Goal: Task Accomplishment & Management: Manage account settings

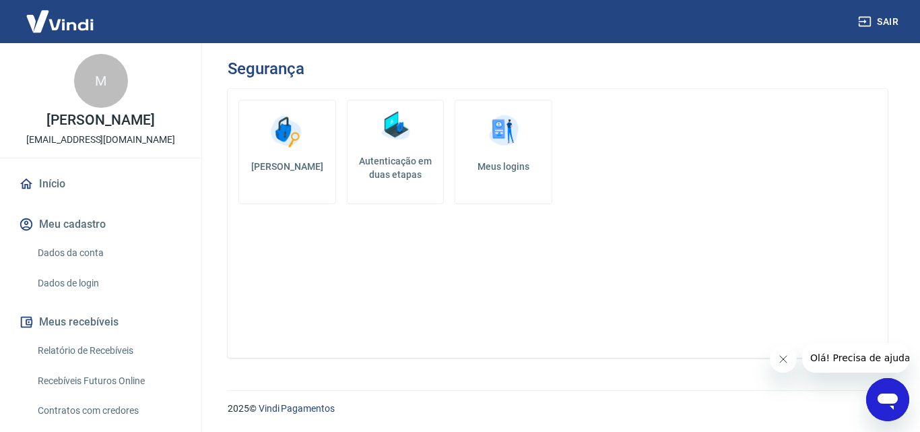
click at [394, 169] on h5 "Autenticação em duas etapas" at bounding box center [396, 167] width 86 height 27
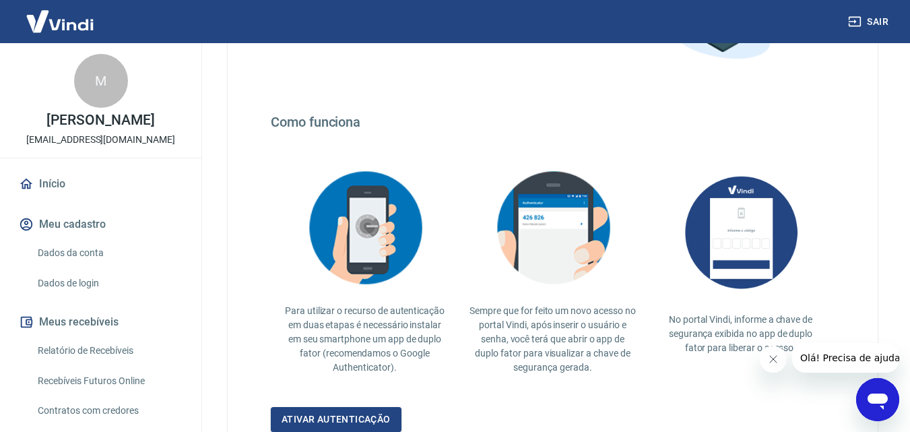
scroll to position [270, 0]
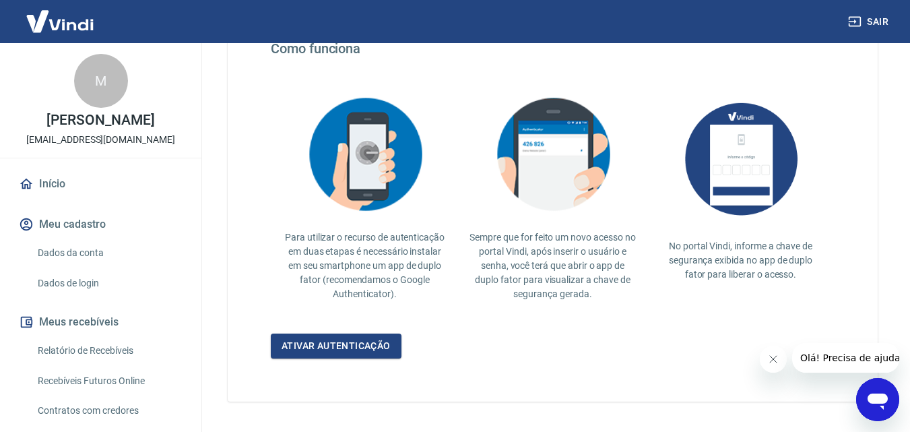
click at [384, 195] on img at bounding box center [365, 154] width 135 height 131
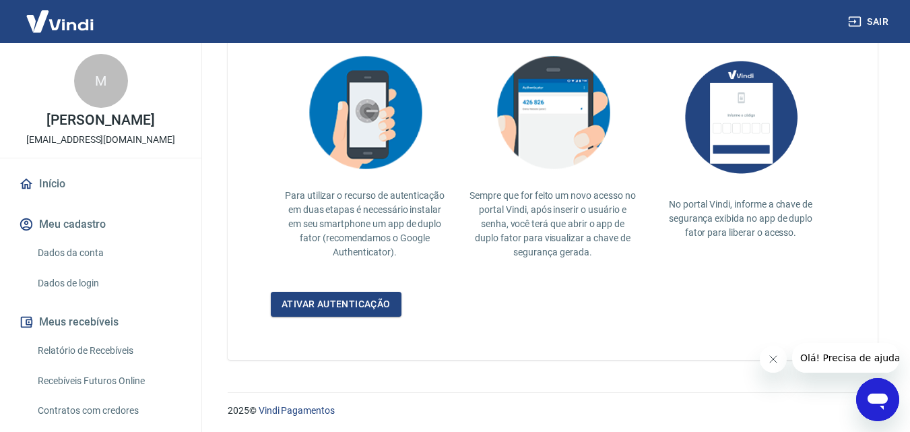
scroll to position [313, 0]
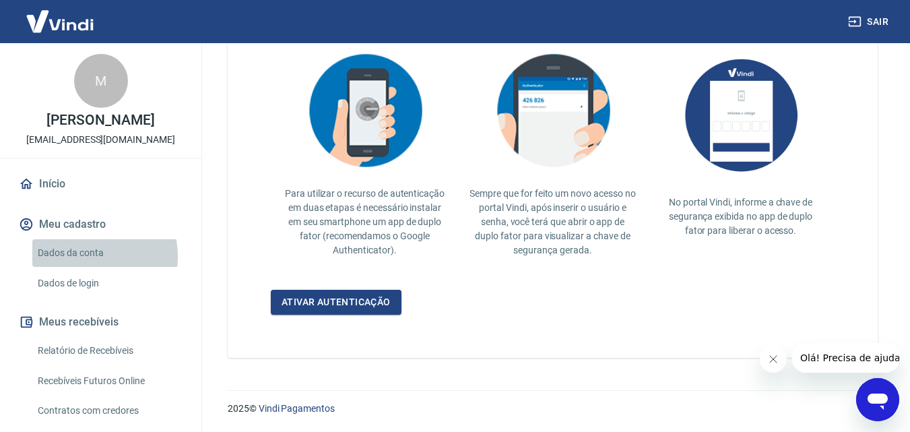
click at [80, 257] on link "Dados da conta" at bounding box center [108, 253] width 153 height 28
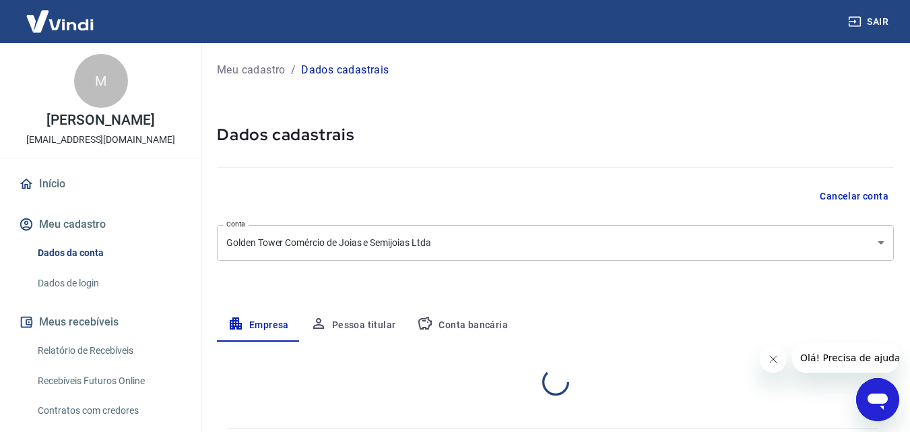
select select "RS"
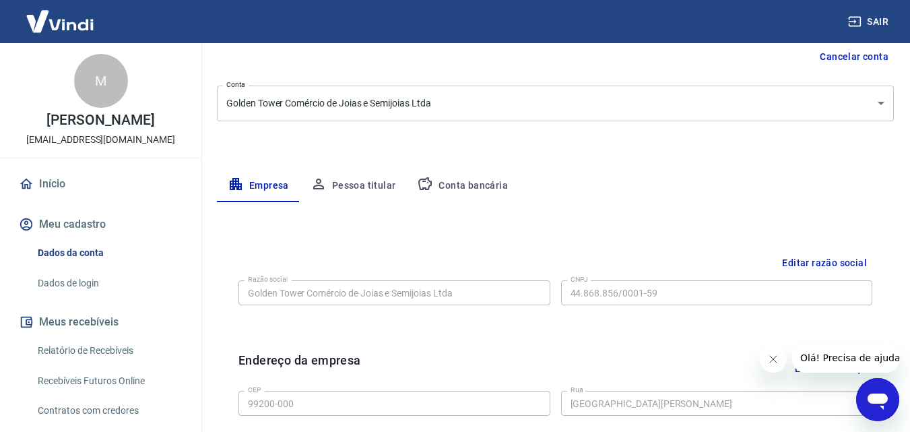
scroll to position [135, 0]
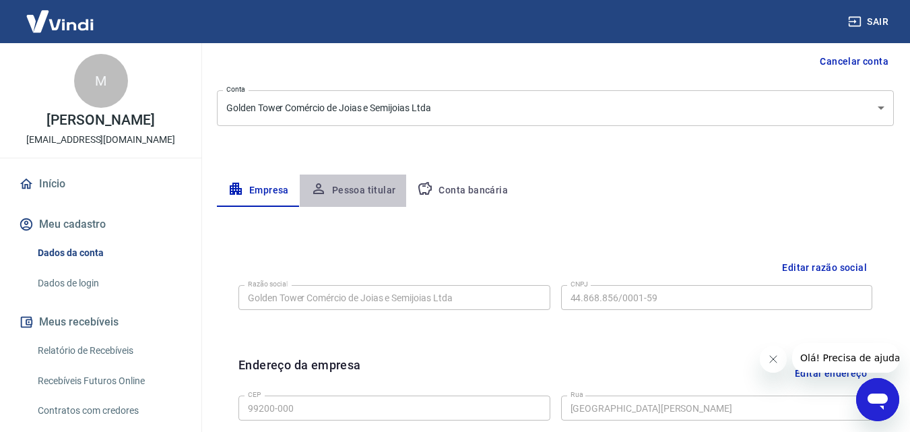
click at [365, 194] on button "Pessoa titular" at bounding box center [353, 191] width 107 height 32
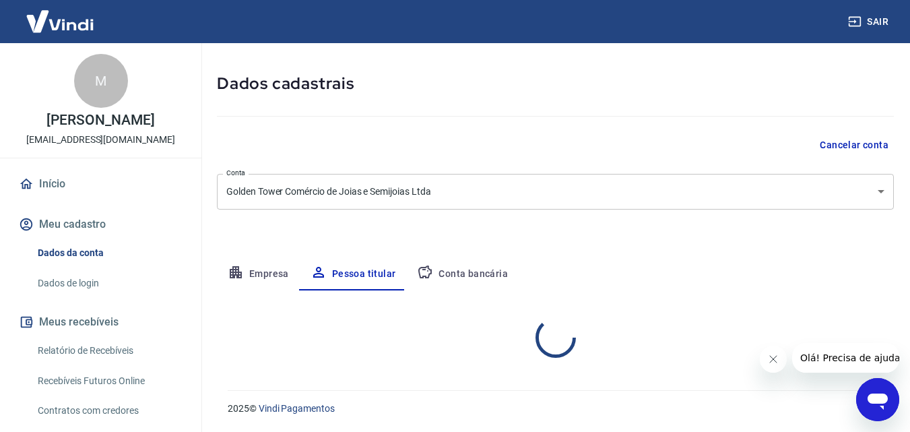
scroll to position [107, 0]
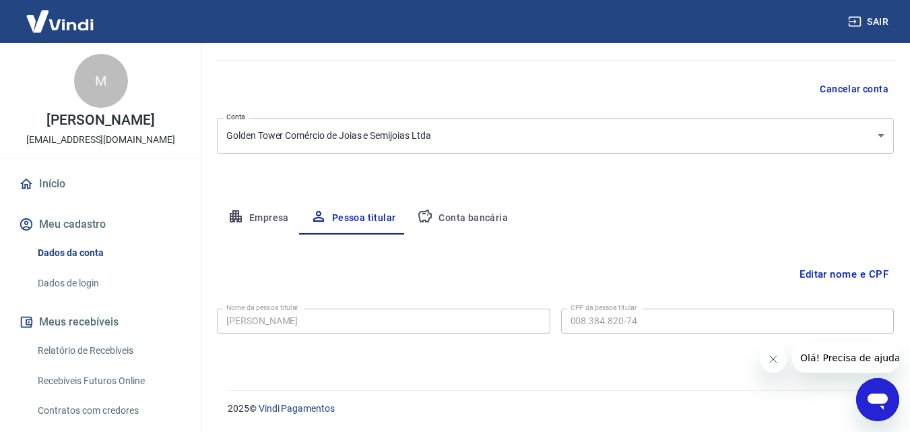
click at [80, 282] on link "Dados de login" at bounding box center [108, 284] width 153 height 28
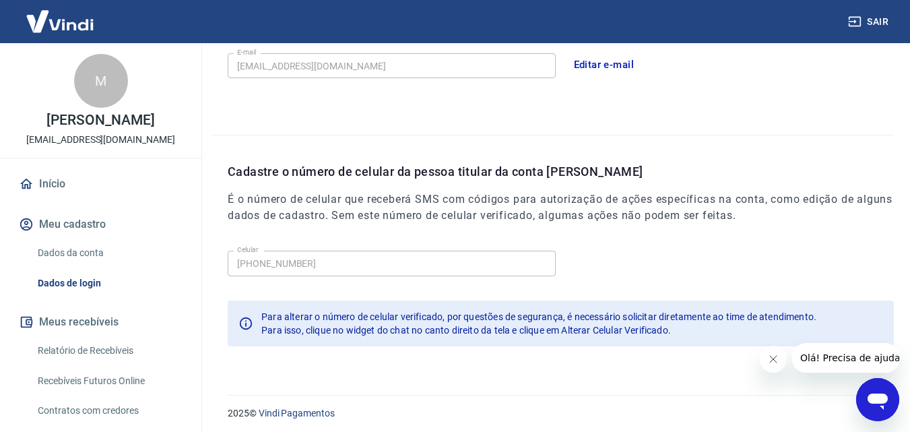
scroll to position [431, 0]
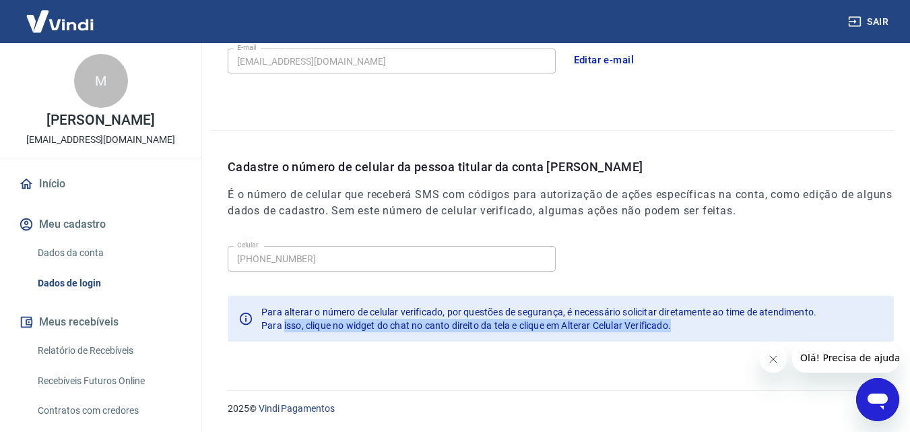
drag, startPoint x: 282, startPoint y: 325, endPoint x: 721, endPoint y: 340, distance: 438.9
click at [798, 340] on div "Para alterar o número de celular verificado, por questões de segurança, é neces…" at bounding box center [561, 319] width 666 height 46
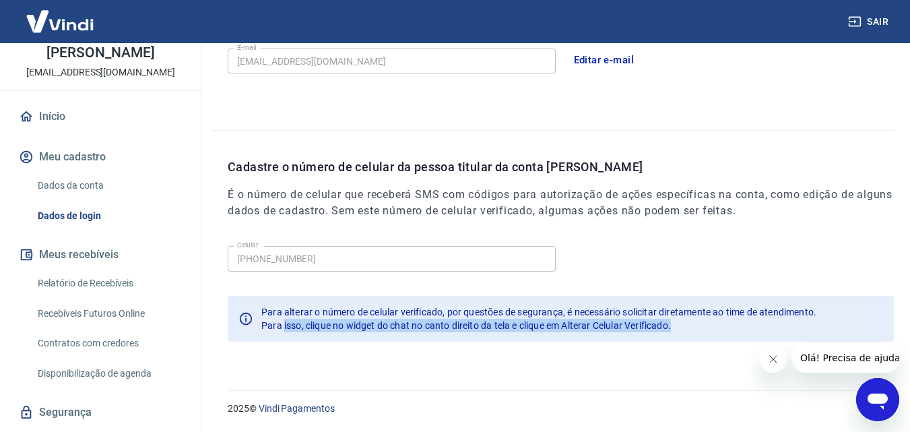
scroll to position [0, 0]
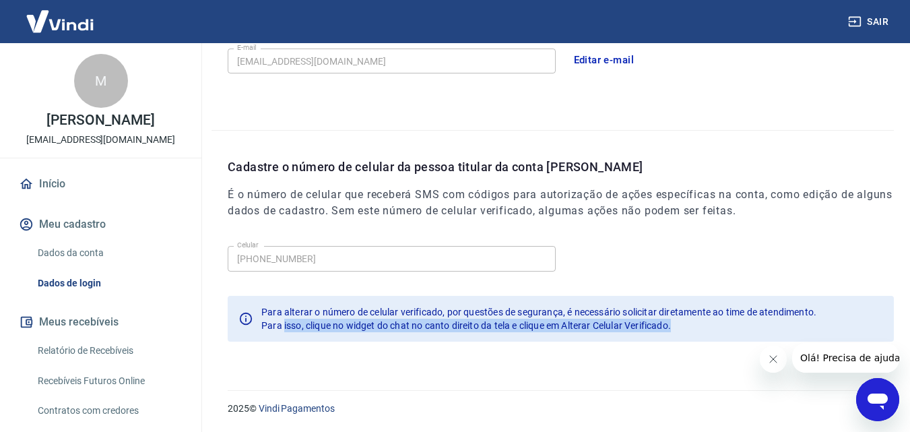
click at [79, 14] on img at bounding box center [60, 21] width 88 height 41
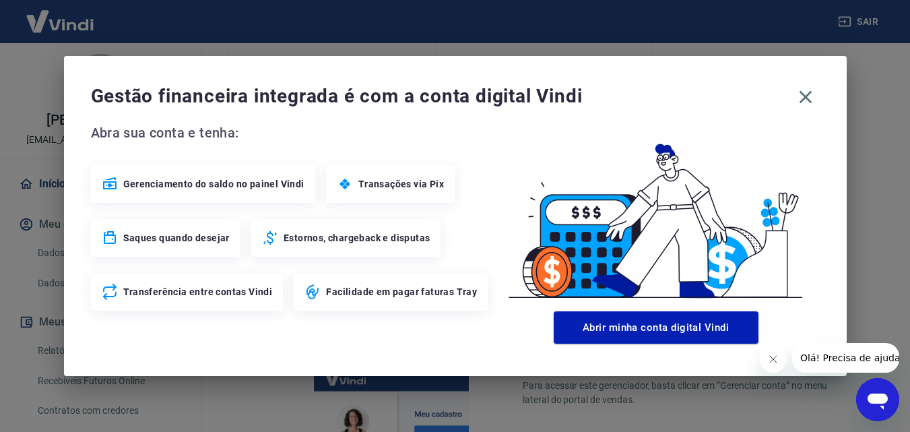
scroll to position [722, 0]
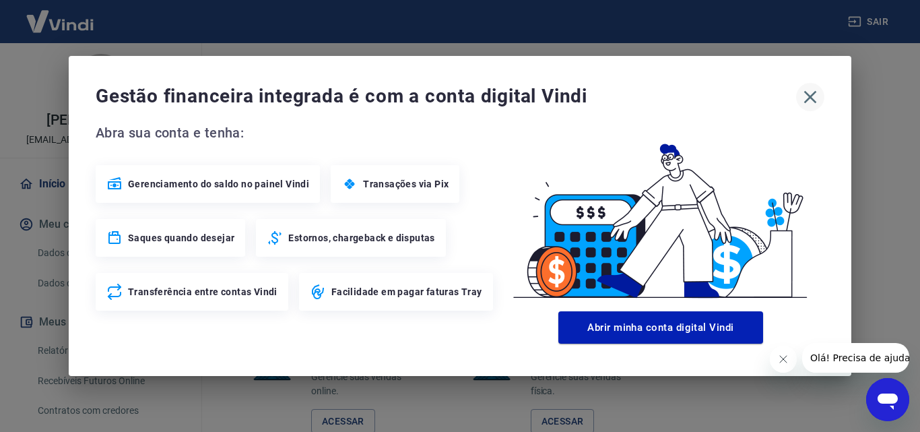
click at [811, 90] on icon "button" at bounding box center [811, 97] width 22 height 22
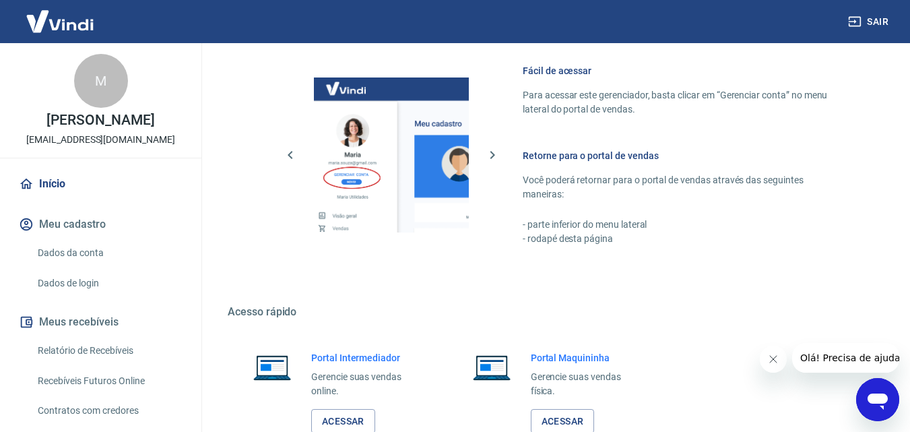
click at [77, 16] on img at bounding box center [60, 21] width 88 height 41
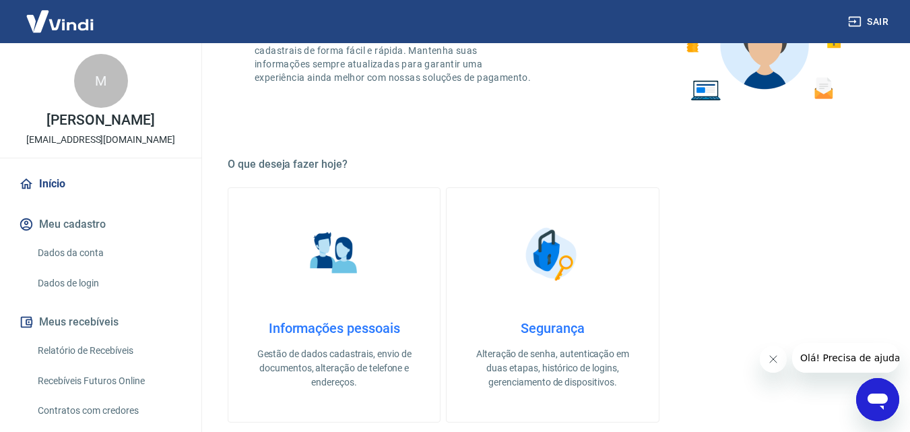
scroll to position [183, 0]
